Goal: Task Accomplishment & Management: Use online tool/utility

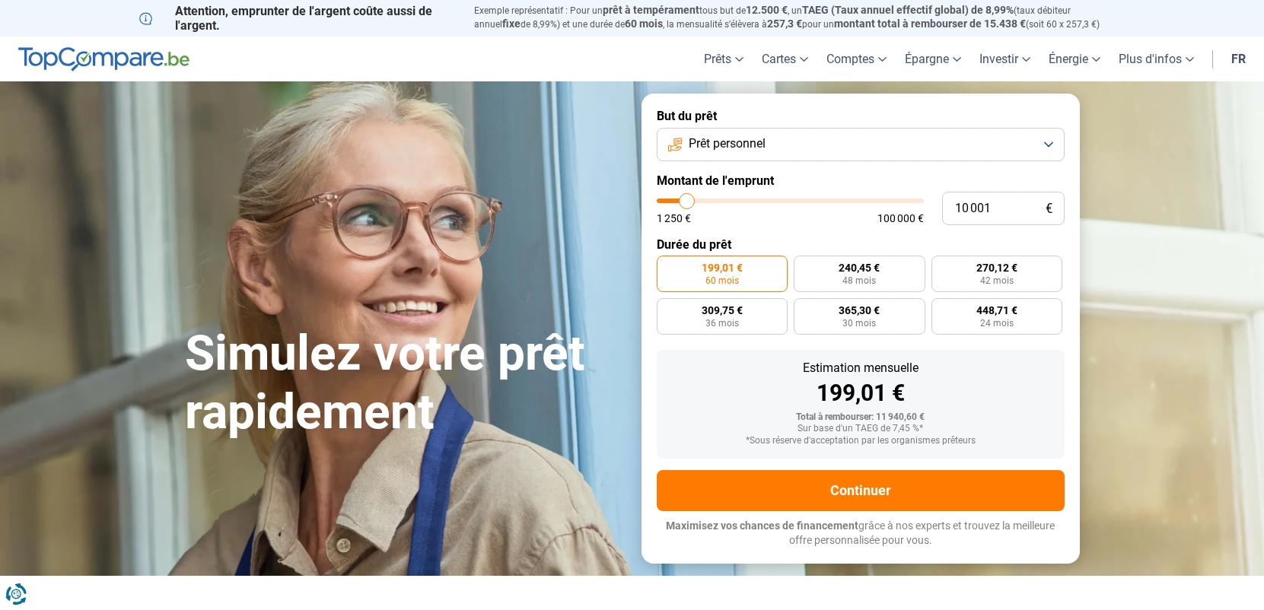
type input "12 000"
type input "12000"
type input "14 750"
type input "14750"
type input "18 500"
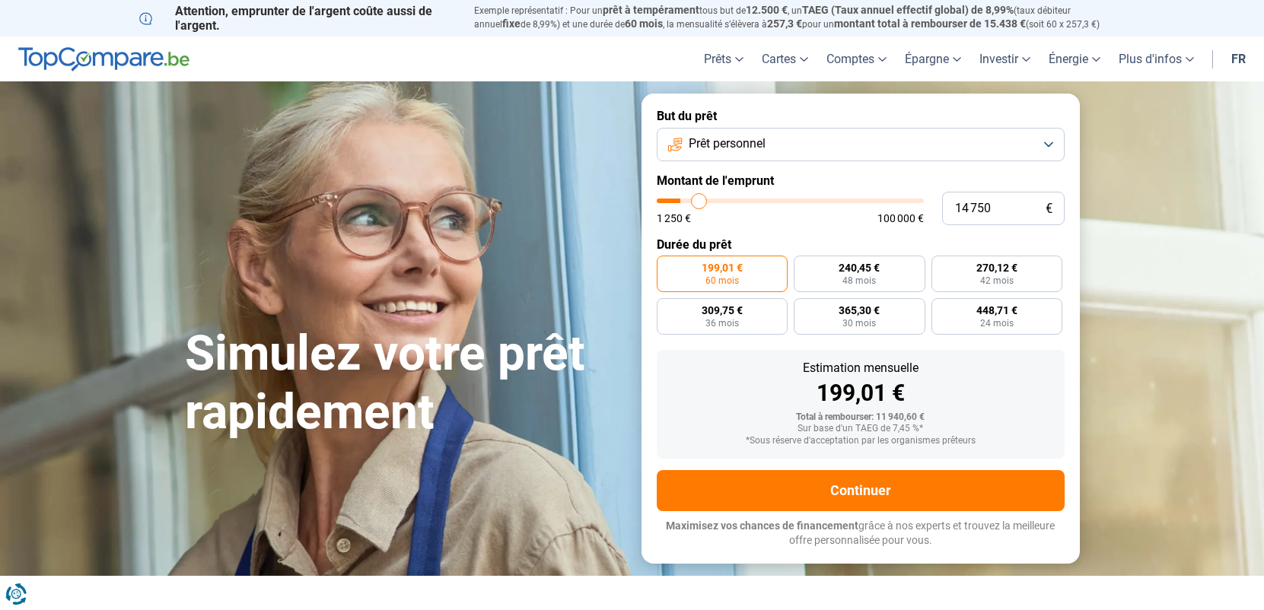
type input "18500"
type input "24 250"
type input "24250"
type input "31 000"
type input "31000"
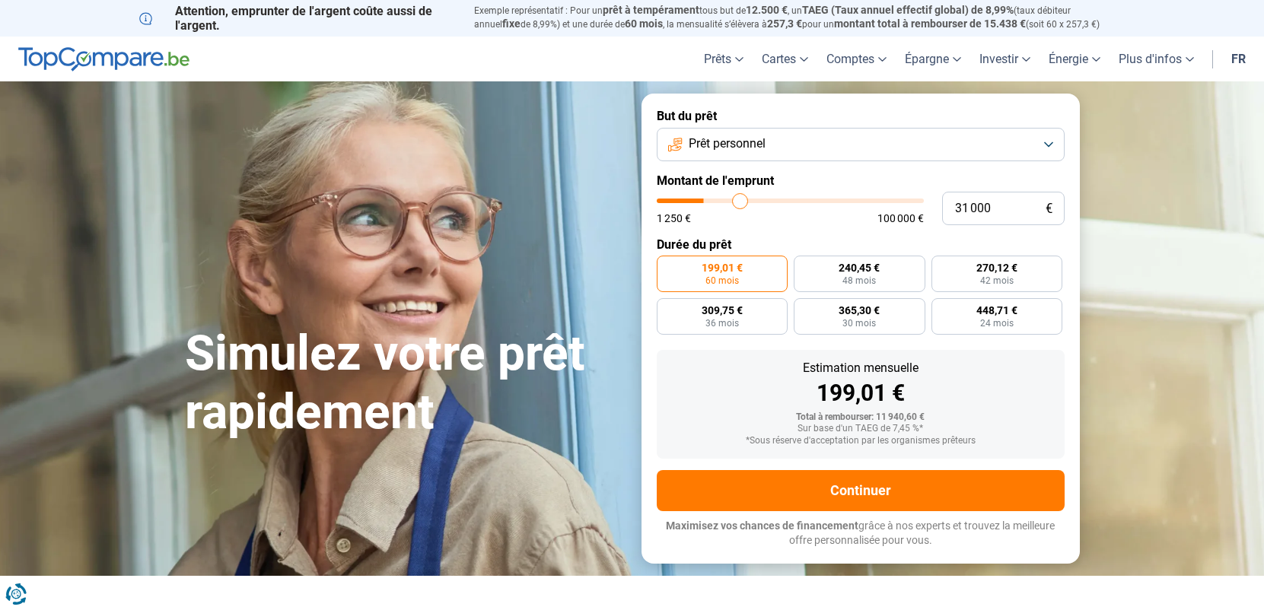
type input "38 750"
type input "38750"
type input "46 750"
type input "46750"
type input "55 000"
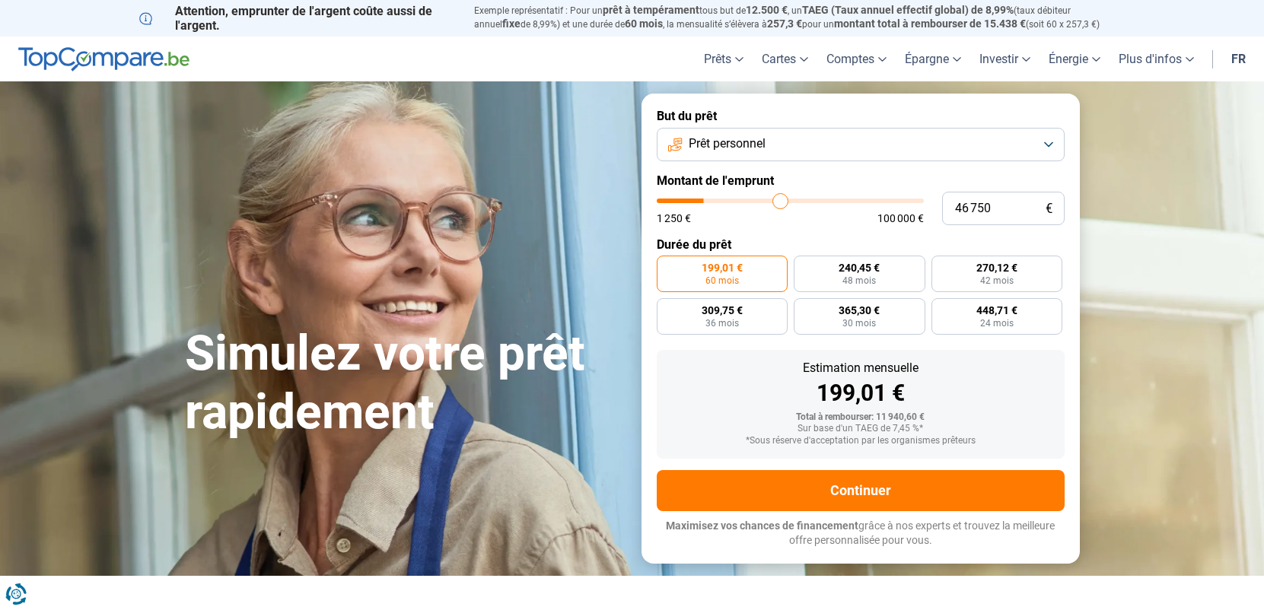
type input "55000"
type input "67 000"
type input "67000"
type input "73 250"
type input "73250"
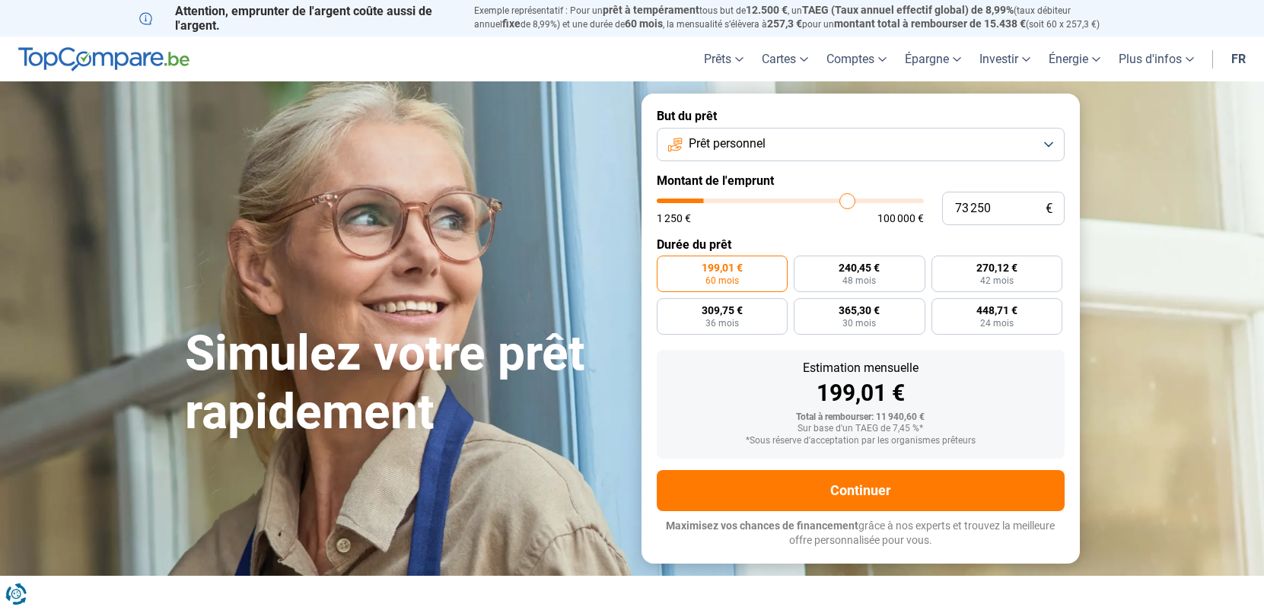
type input "77 250"
type input "77250"
type input "80 000"
type input "80000"
type input "82 000"
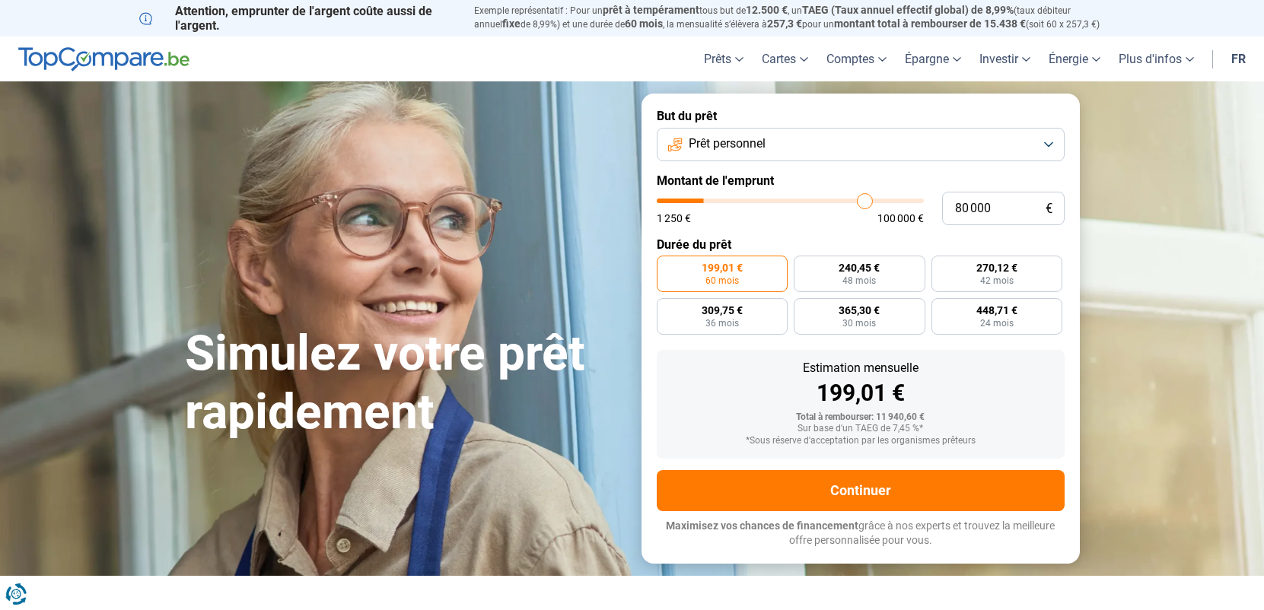
type input "82000"
type input "84 250"
type input "84250"
type input "87 000"
type input "87000"
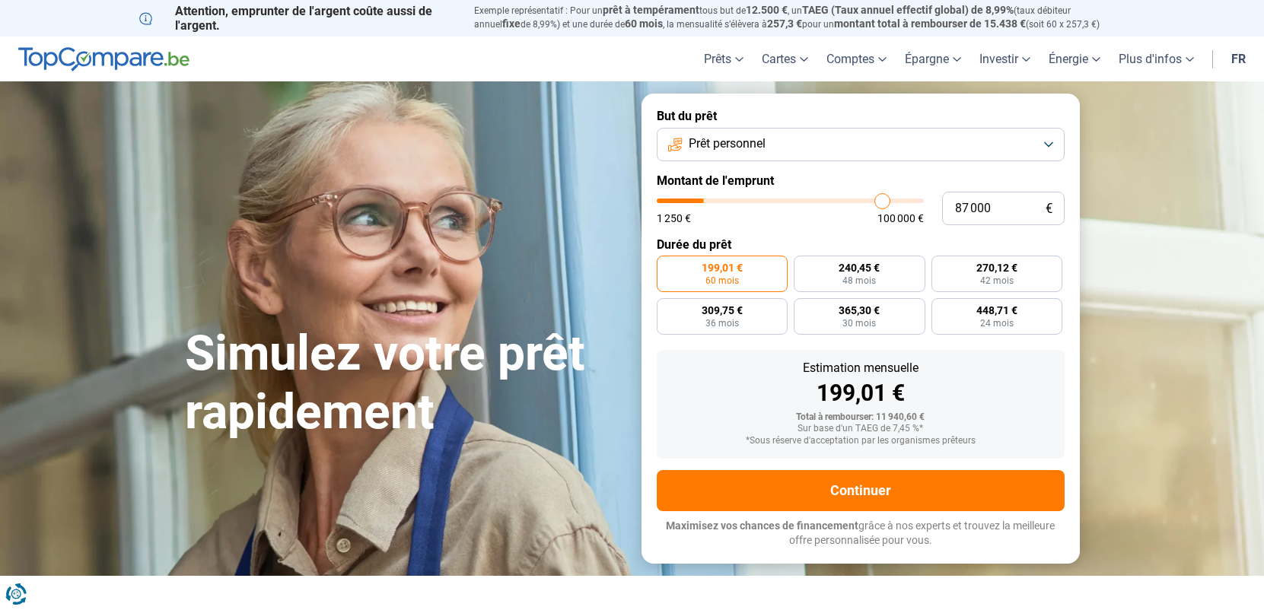
type input "90 250"
type input "90250"
type input "93 000"
type input "93000"
type input "95 250"
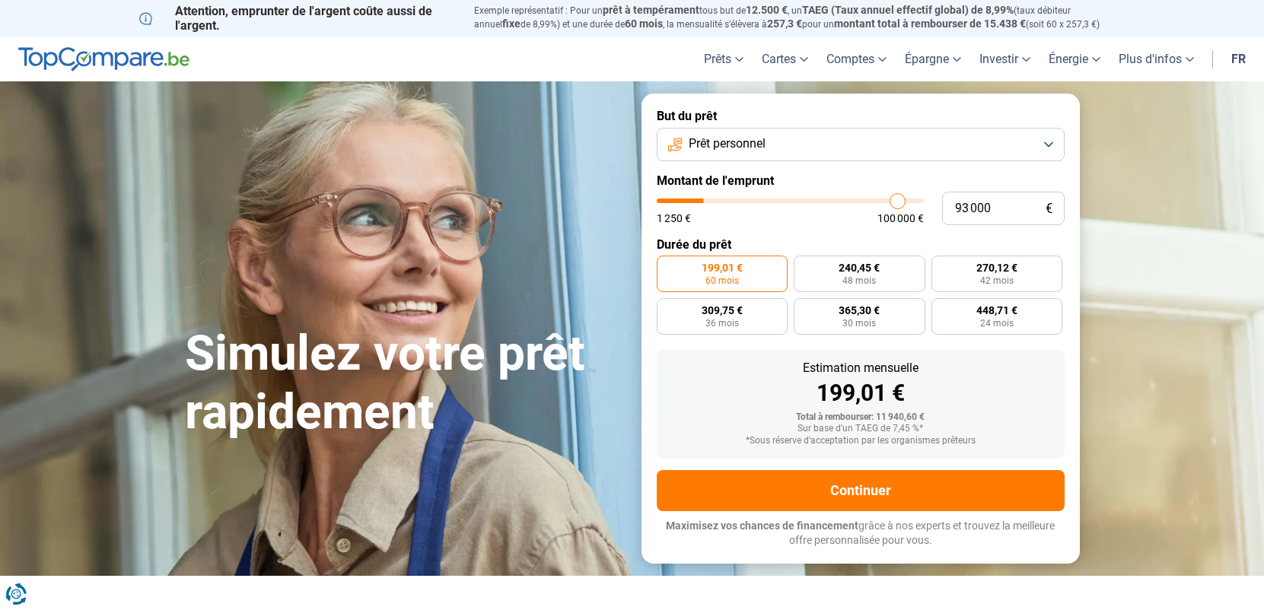
type input "95250"
type input "97 750"
type input "97750"
type input "99 750"
type input "99750"
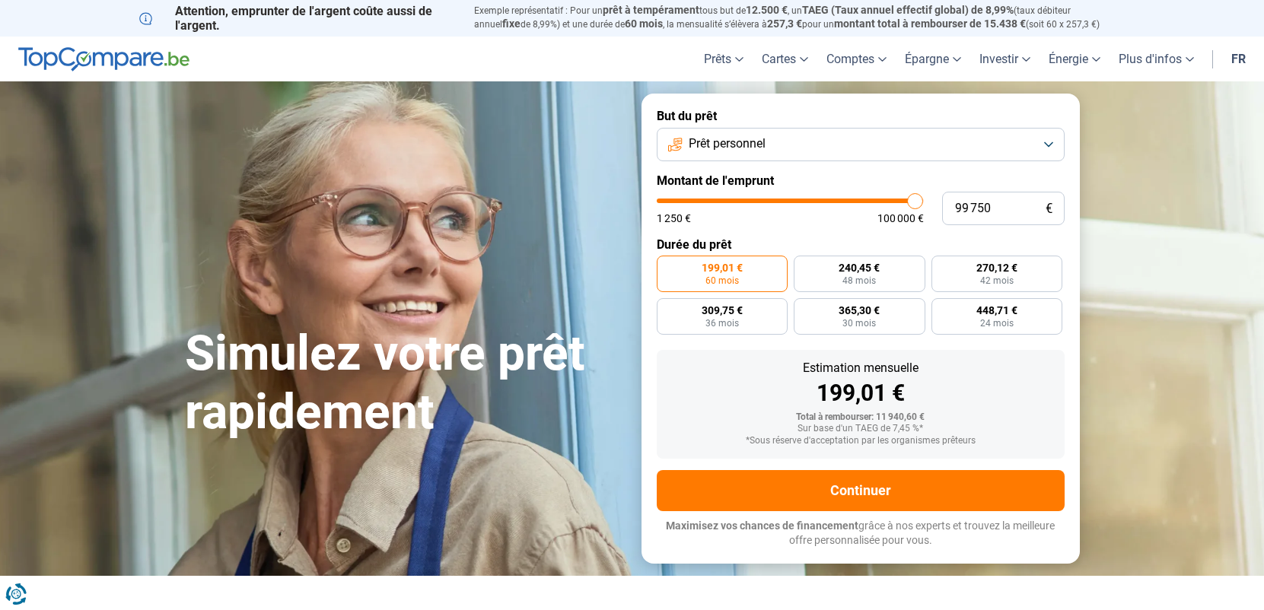
type input "100 000"
drag, startPoint x: 691, startPoint y: 202, endPoint x: 930, endPoint y: 161, distance: 242.5
type input "100000"
click at [924, 199] on input "range" at bounding box center [790, 201] width 267 height 5
radio input "false"
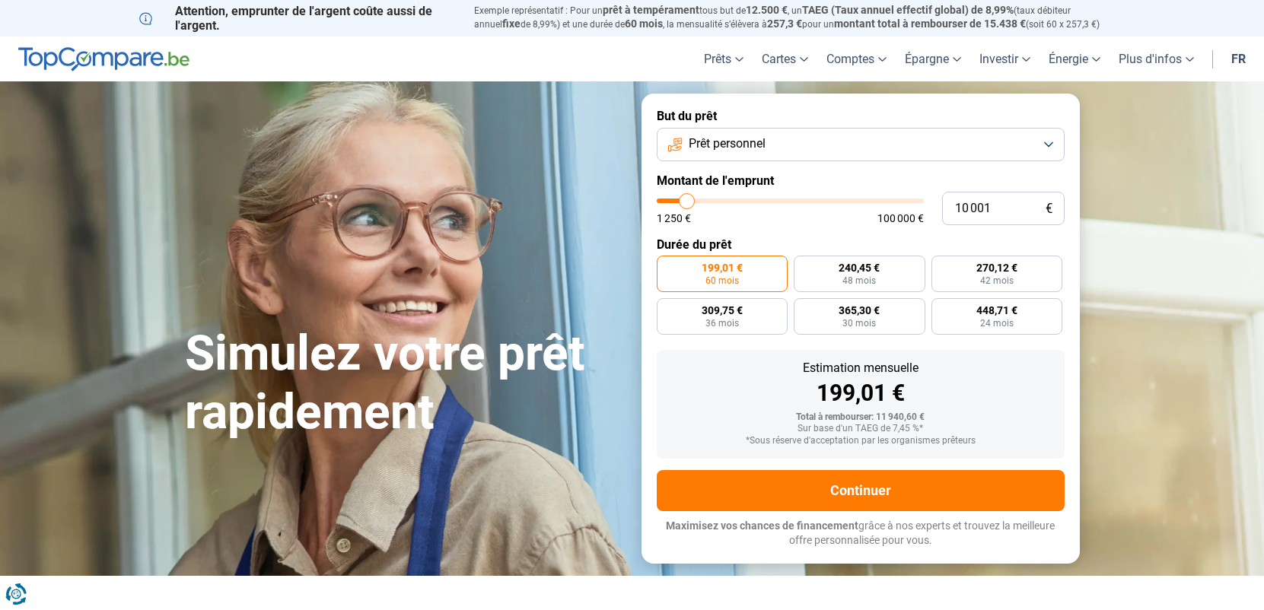
click at [841, 158] on button "Prêt personnel" at bounding box center [861, 144] width 408 height 33
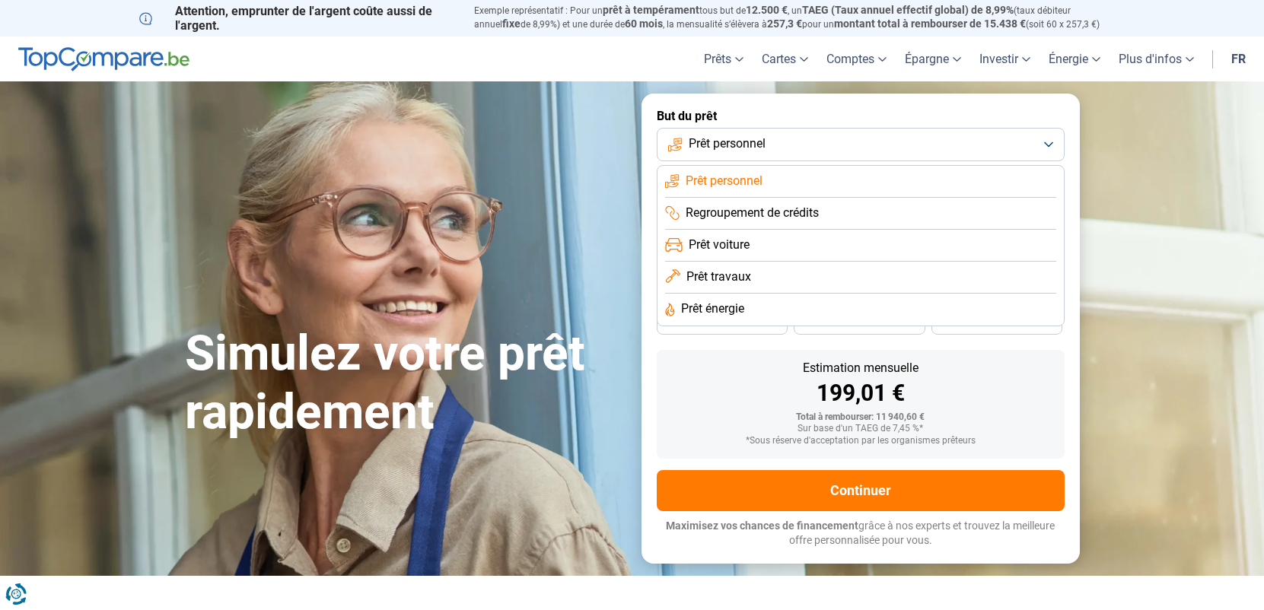
click at [758, 276] on li "Prêt travaux" at bounding box center [860, 278] width 391 height 32
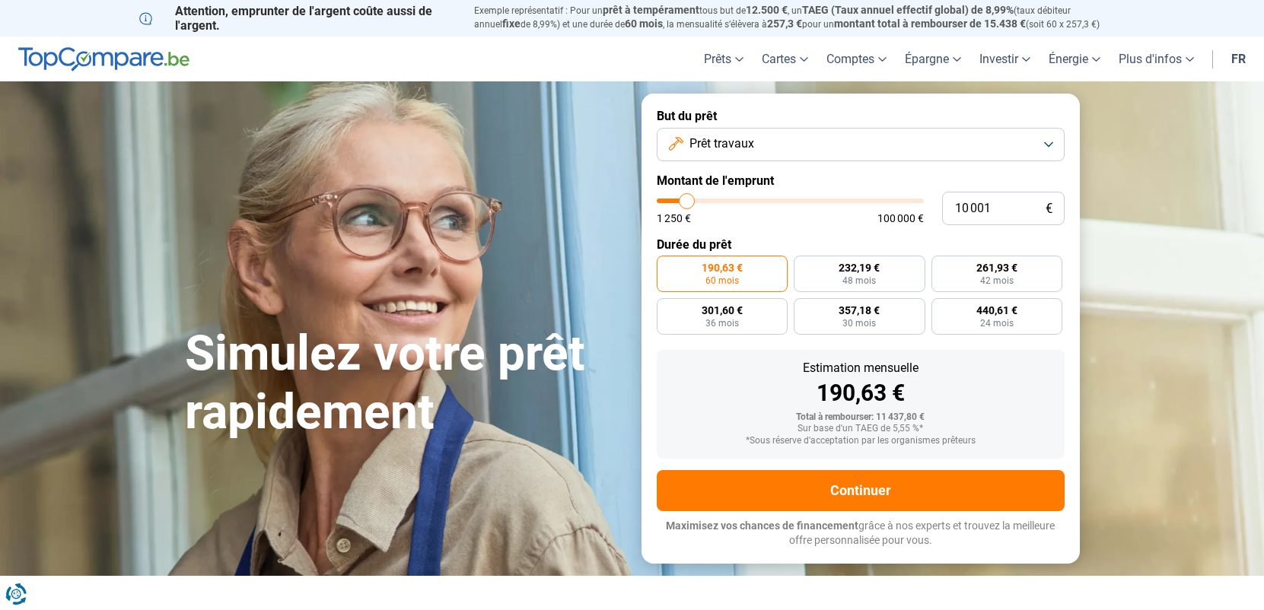
type input "10 250"
type input "10250"
type input "10 750"
type input "10750"
type input "15 000"
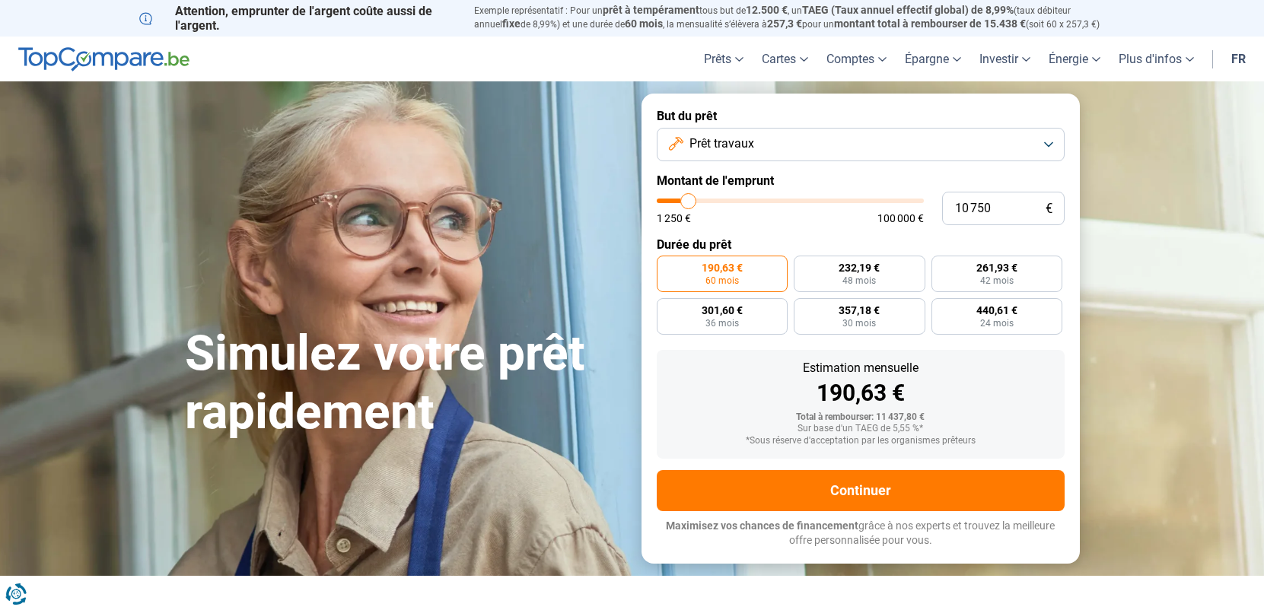
type input "15000"
type input "20 750"
type input "20750"
type input "28 500"
type input "28500"
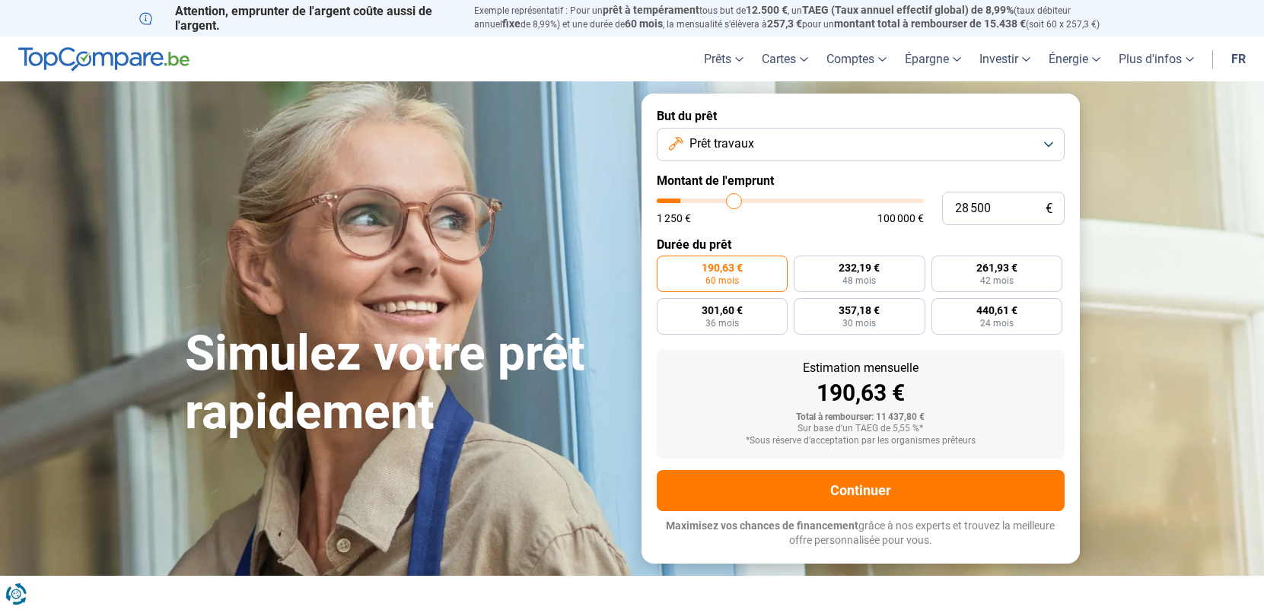
type input "39 750"
type input "39750"
type input "54 250"
type input "54250"
type input "68 750"
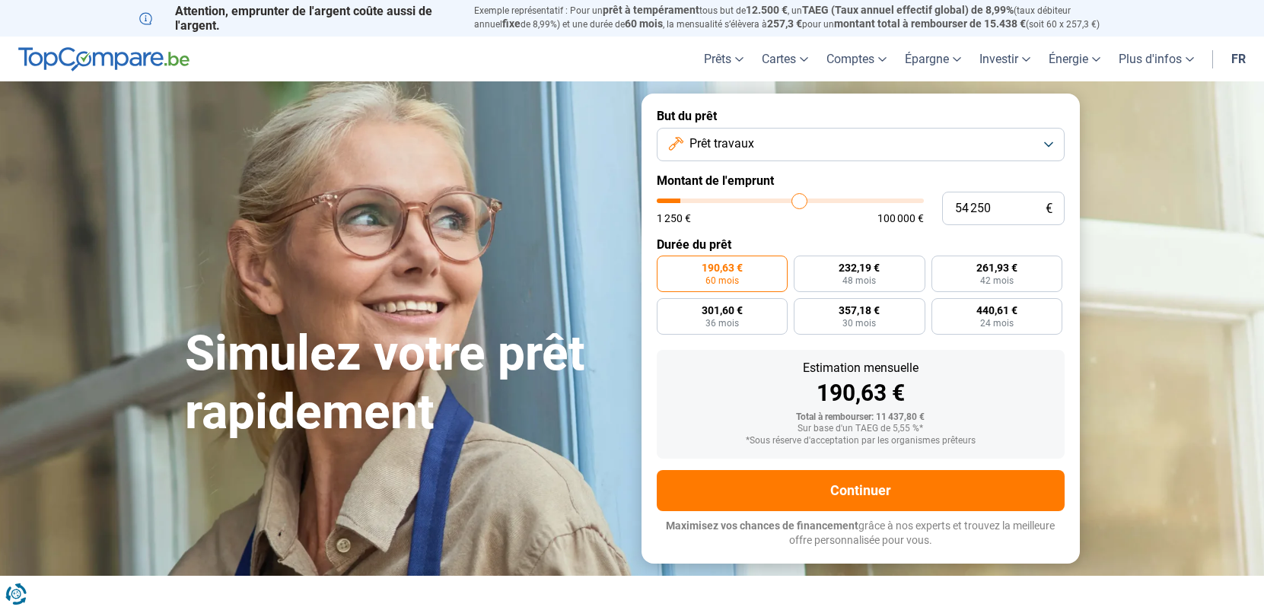
type input "68750"
type input "82 250"
type input "82250"
type input "92 250"
type input "92250"
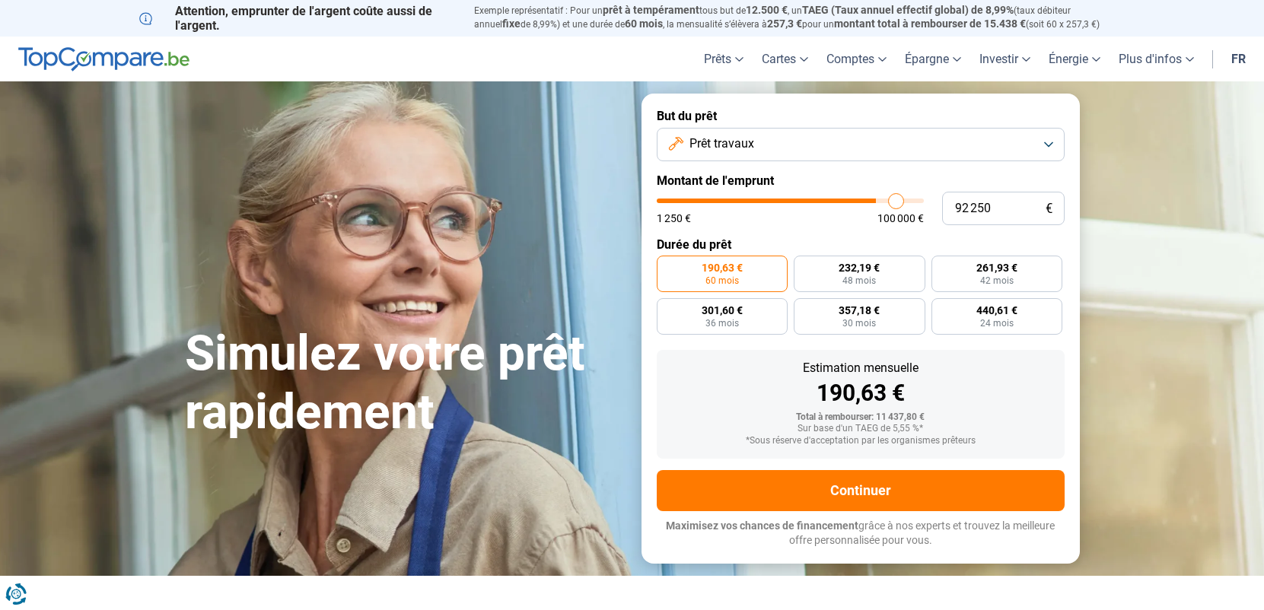
type input "100 000"
drag, startPoint x: 687, startPoint y: 206, endPoint x: 993, endPoint y: 209, distance: 306.0
type input "100000"
click at [924, 203] on input "range" at bounding box center [790, 201] width 267 height 5
radio input "false"
